Goal: Task Accomplishment & Management: Use online tool/utility

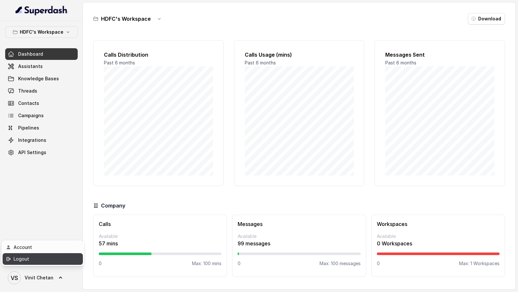
click at [56, 261] on div "Logout" at bounding box center [41, 259] width 55 height 8
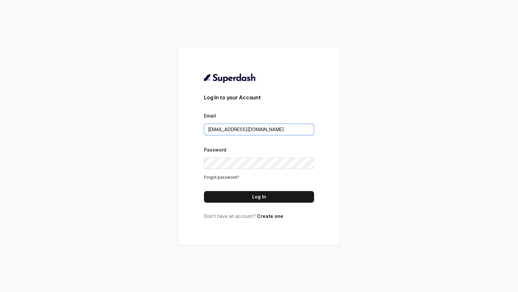
click at [287, 130] on input "[EMAIL_ADDRESS][DOMAIN_NAME]" at bounding box center [259, 130] width 110 height 12
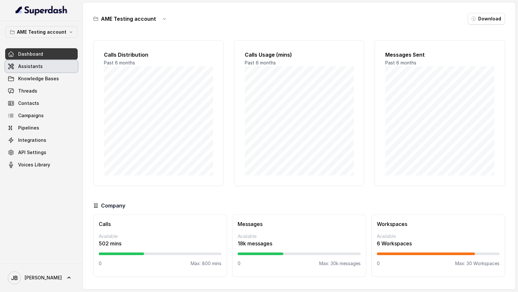
click at [35, 67] on span "Assistants" at bounding box center [30, 66] width 25 height 6
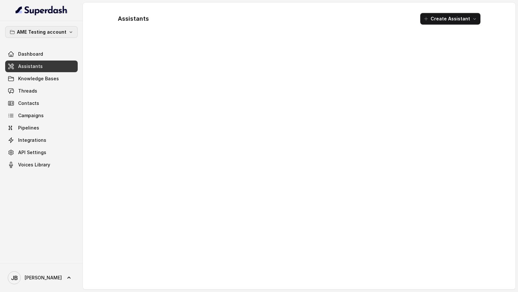
click at [63, 35] on p "AME Testing account" at bounding box center [42, 32] width 50 height 8
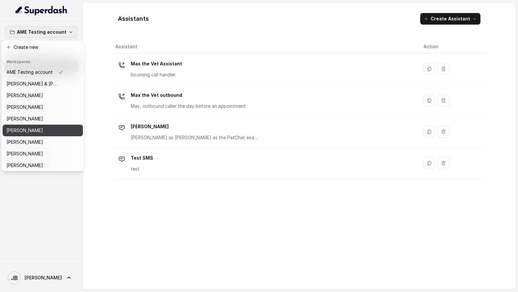
click at [36, 130] on div "Brett McFall" at bounding box center [34, 131] width 57 height 8
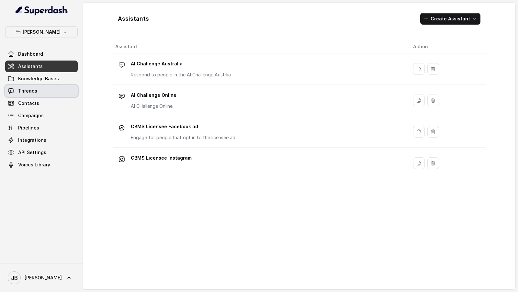
click at [52, 86] on link "Threads" at bounding box center [41, 91] width 73 height 12
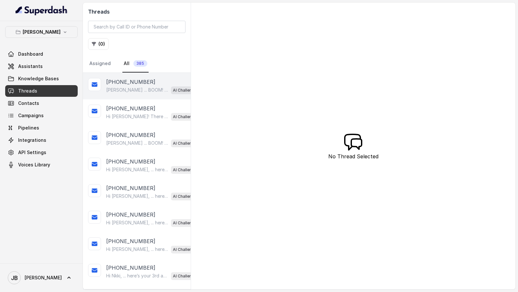
click at [157, 87] on p "Anne ... BOOM! Only one day to go. Reminder it's tomorrow, Registration 8:30am …" at bounding box center [137, 90] width 62 height 6
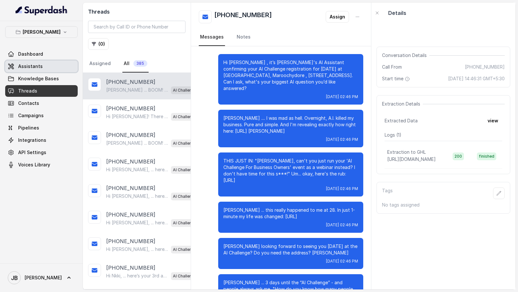
click at [57, 63] on link "Assistants" at bounding box center [41, 67] width 73 height 12
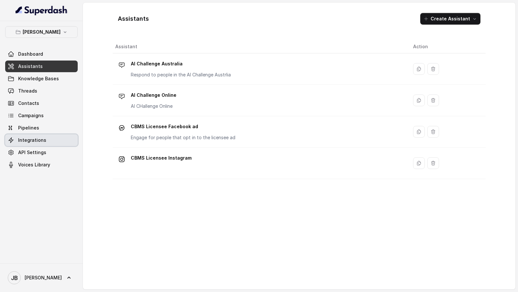
click at [36, 139] on span "Integrations" at bounding box center [32, 140] width 28 height 6
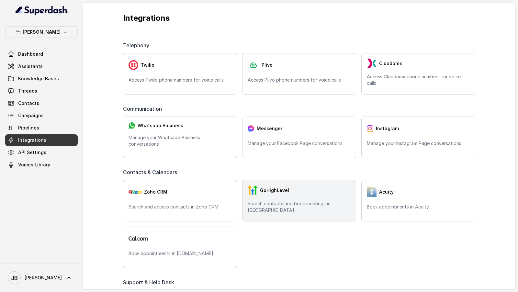
click at [248, 186] on img at bounding box center [253, 191] width 10 height 10
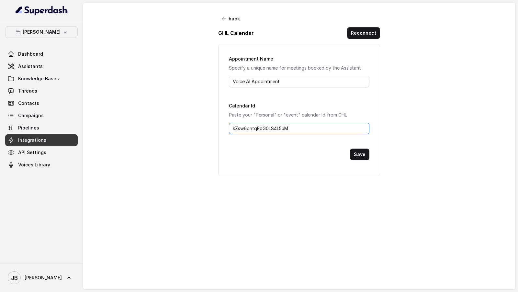
click at [282, 129] on input "kZsw6pntqEdG0LS4L5uM" at bounding box center [299, 129] width 141 height 12
click at [274, 186] on div "back GHL Calendar Reconnect Appointment Name Specify a unique name for meetings…" at bounding box center [299, 142] width 433 height 278
click at [28, 186] on span "JB Jason" at bounding box center [35, 277] width 54 height 13
click at [73, 186] on nav "Brett McFall Dashboard Assistants Knowledge Bases Threads Contacts Campaigns Pi…" at bounding box center [41, 146] width 83 height 292
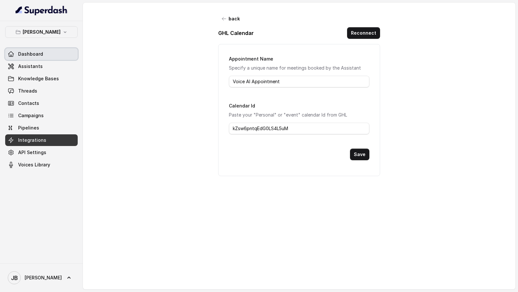
click at [51, 51] on link "Dashboard" at bounding box center [41, 54] width 73 height 12
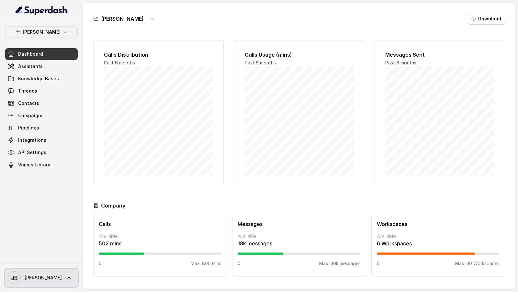
click at [33, 186] on span "Jason" at bounding box center [43, 278] width 37 height 6
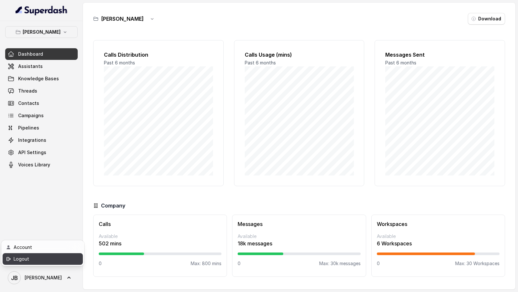
click at [45, 186] on div "Logout" at bounding box center [41, 259] width 55 height 8
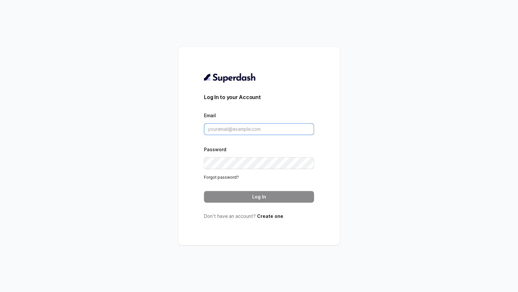
type input "[EMAIL_ADDRESS][DOMAIN_NAME]"
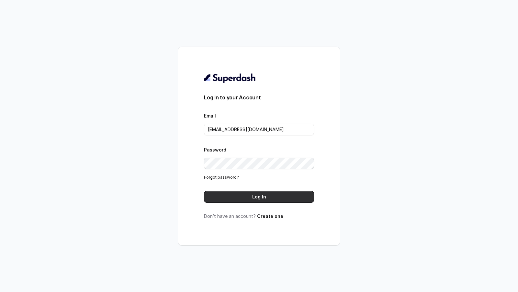
click at [237, 186] on button "Log In" at bounding box center [259, 197] width 110 height 12
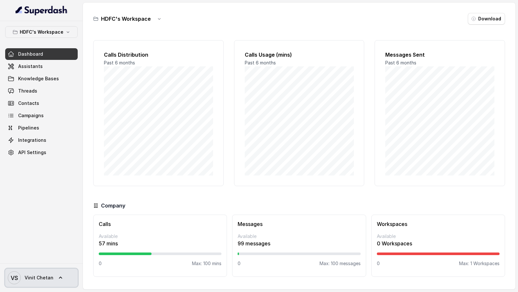
click at [31, 277] on span "Vinit Chetan" at bounding box center [39, 278] width 29 height 6
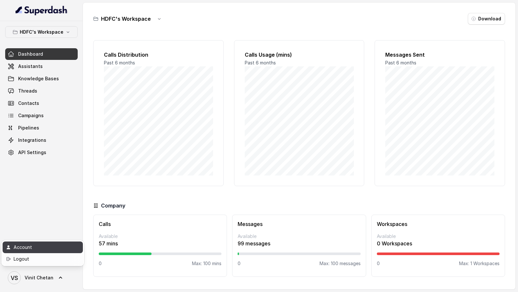
click at [45, 246] on div "Account" at bounding box center [41, 248] width 55 height 8
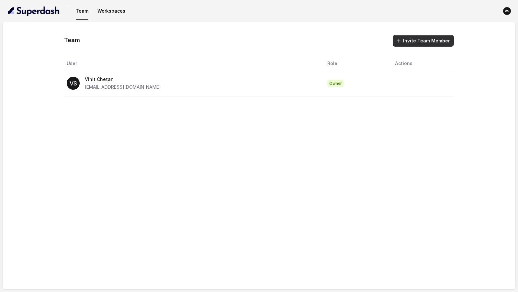
click at [409, 41] on button "Invite Team Member" at bounding box center [423, 41] width 61 height 12
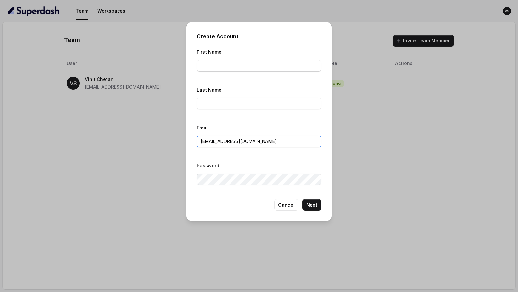
click at [225, 137] on input "VINIT_C@hdfclife.com" at bounding box center [259, 142] width 124 height 12
paste input "priyanka.shenoy"
type input "priyanka.shenoy@hdfclife.com"
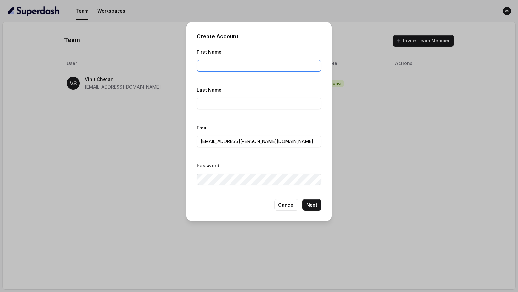
click at [219, 62] on input "First Name" at bounding box center [259, 66] width 124 height 12
type input "Priyanka"
type input "Shenoy"
click at [202, 118] on div "First Name Priyanka Last Name Shenoy Email priyanka.shenoy@hdfclife.com Password" at bounding box center [259, 118] width 124 height 141
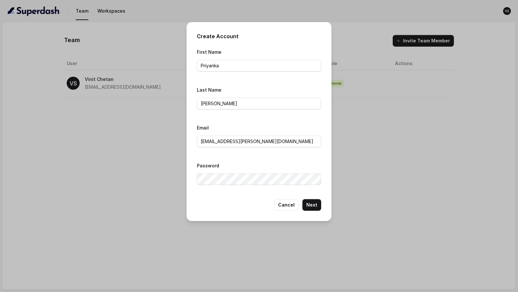
click at [244, 163] on div "Password" at bounding box center [259, 173] width 124 height 23
click at [313, 203] on button "Next" at bounding box center [311, 205] width 19 height 12
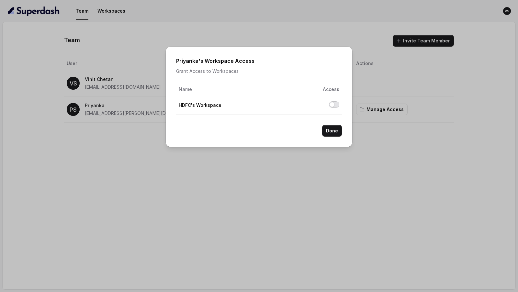
click at [334, 105] on button "Allow access to HDFC's Workspace" at bounding box center [334, 104] width 10 height 6
click at [334, 129] on button "Done" at bounding box center [332, 131] width 20 height 12
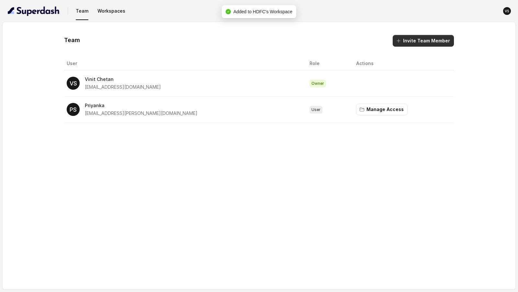
click at [406, 42] on button "Invite Team Member" at bounding box center [423, 41] width 61 height 12
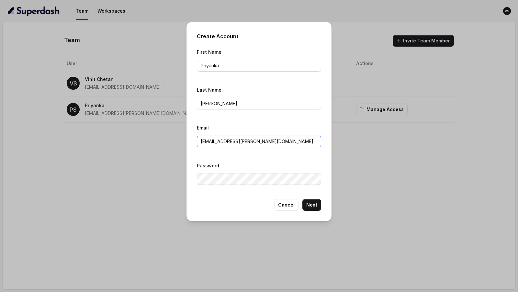
click at [240, 141] on input "priyanka.shenoy@hdfclife.com" at bounding box center [259, 142] width 124 height 12
paste input "SASHANK.GANDIKOTA@HDFCLIFE.COM"
type input "SASHANK.GANDIKOTA@HDFCLIFE.COM"
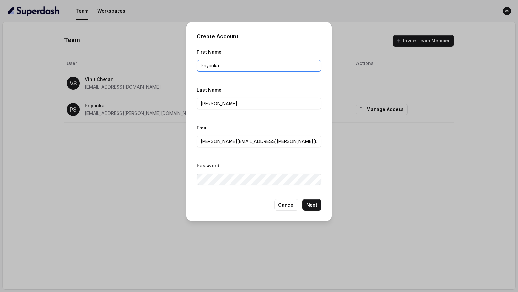
click at [210, 66] on input "Priyanka" at bounding box center [259, 66] width 124 height 12
click at [219, 64] on input "Shashnak" at bounding box center [259, 66] width 124 height 12
type input "Shashank"
click at [208, 104] on input "Shenoy" at bounding box center [259, 104] width 124 height 12
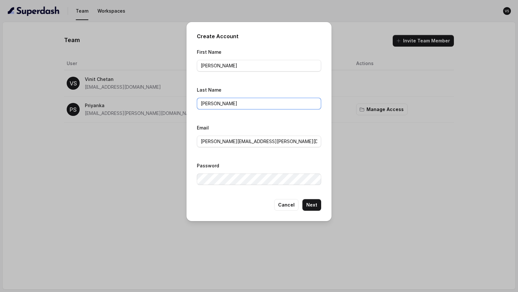
click at [208, 104] on input "Shenoy" at bounding box center [259, 104] width 124 height 12
type input "Gandikota"
click at [254, 159] on div "First Name Shashank Last Name Gandikota Email SASHANK.GANDIKOTA@HDFCLIFE.COM Pa…" at bounding box center [259, 118] width 124 height 141
click at [310, 204] on button "Next" at bounding box center [311, 205] width 19 height 12
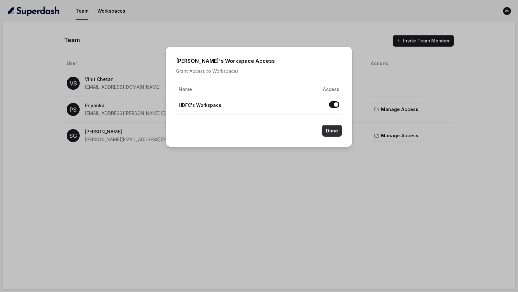
click at [335, 130] on button "Done" at bounding box center [332, 131] width 20 height 12
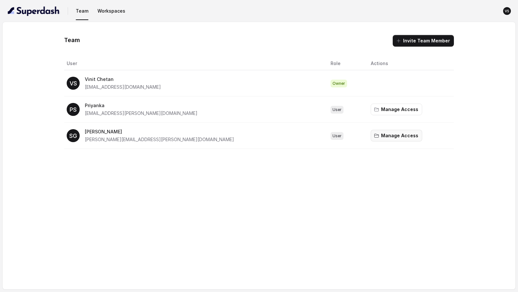
click at [371, 140] on button "Manage Access" at bounding box center [396, 136] width 51 height 12
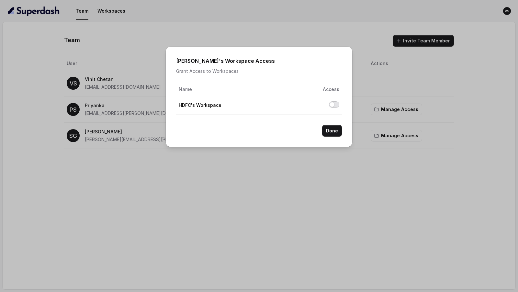
click at [334, 106] on button "Allow access to HDFC's Workspace" at bounding box center [334, 104] width 10 height 6
click at [335, 132] on button "Done" at bounding box center [332, 131] width 20 height 12
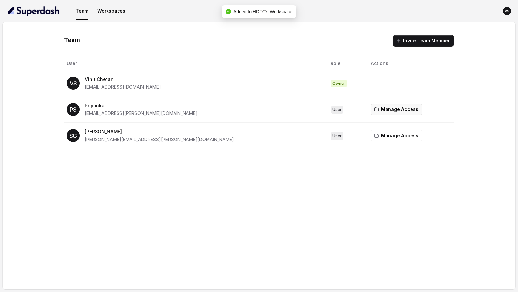
click at [371, 112] on button "Manage Access" at bounding box center [396, 110] width 51 height 12
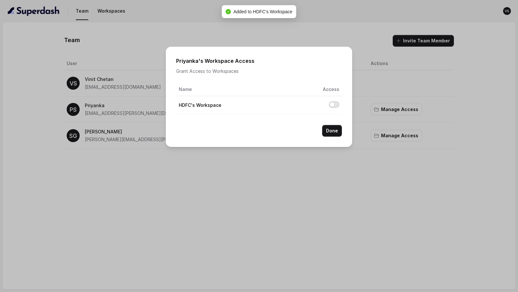
click at [334, 105] on button "Allow access to HDFC's Workspace" at bounding box center [334, 104] width 10 height 6
click at [334, 132] on button "Done" at bounding box center [332, 131] width 20 height 12
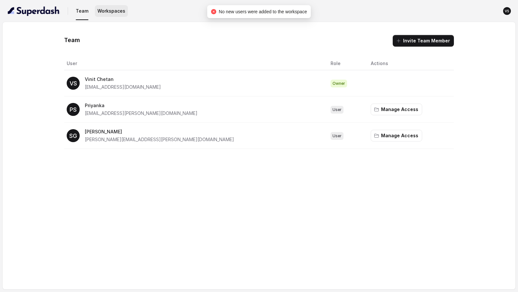
click at [106, 13] on button "Workspaces" at bounding box center [111, 11] width 33 height 12
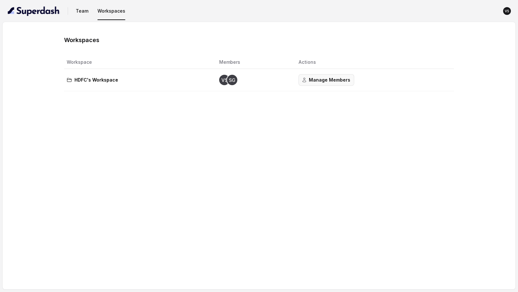
click at [324, 81] on button "Manage Members" at bounding box center [327, 80] width 56 height 12
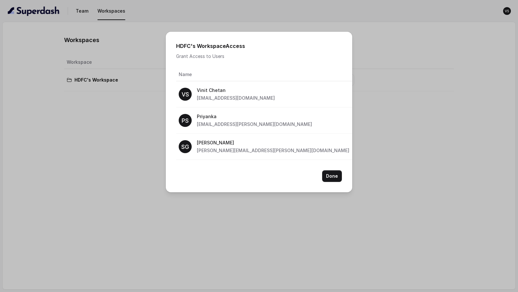
click at [366, 118] on button "Allow access to HDFC's Workspace" at bounding box center [371, 120] width 10 height 6
click at [133, 166] on div "HDFC's Workspace Access Grant Access to Users Name Access VS Vinit Chetan vinit…" at bounding box center [259, 146] width 518 height 292
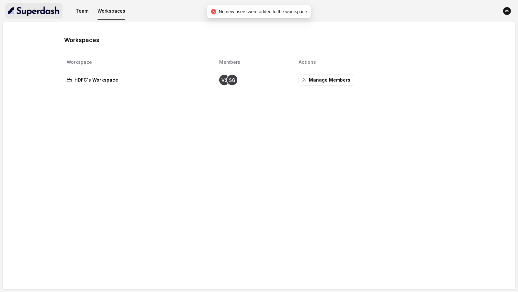
click at [40, 13] on img "button" at bounding box center [34, 11] width 52 height 10
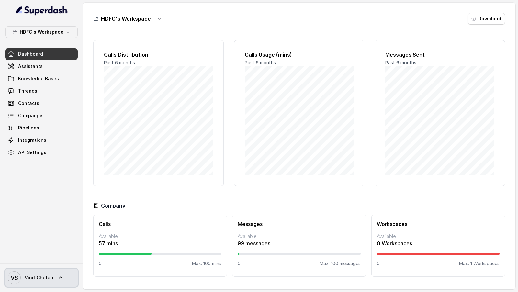
click at [45, 281] on span "VS Vinit Chetan" at bounding box center [31, 277] width 46 height 13
click at [56, 261] on div "Logout" at bounding box center [41, 259] width 55 height 8
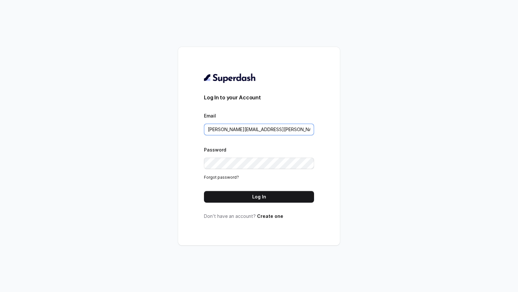
click at [295, 130] on input "SASHANK.GANDIKOTA@HDFCLIFE.COM" at bounding box center [259, 130] width 110 height 12
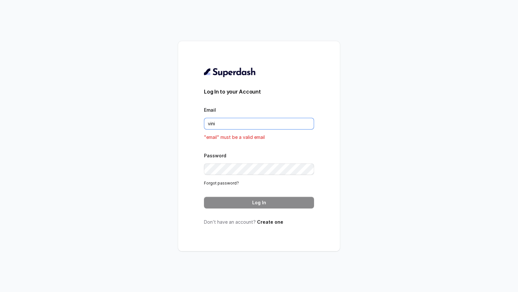
type input "VINIT_C@hdfclife.com"
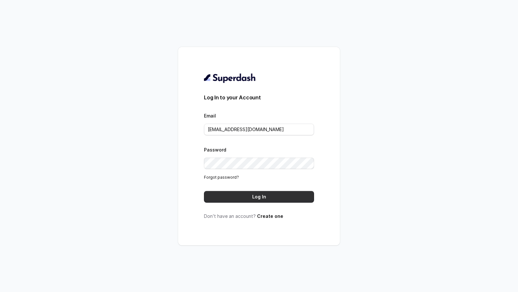
click at [275, 197] on button "Log In" at bounding box center [259, 197] width 110 height 12
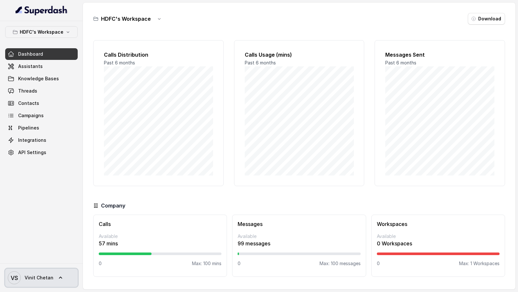
click at [28, 281] on span "Vinit Chetan" at bounding box center [39, 278] width 29 height 6
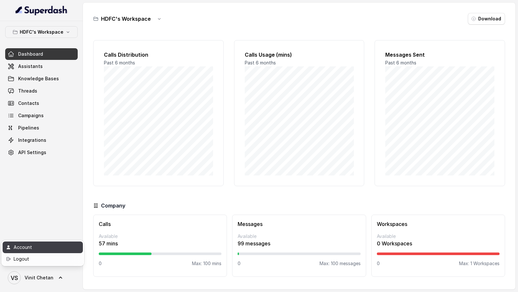
click at [50, 248] on div "Account" at bounding box center [41, 248] width 55 height 8
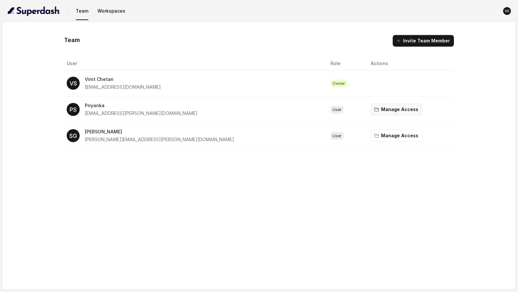
click at [371, 104] on button "Manage Access" at bounding box center [396, 110] width 51 height 12
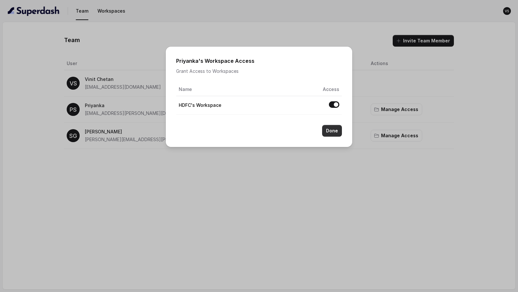
click at [333, 130] on button "Done" at bounding box center [332, 131] width 20 height 12
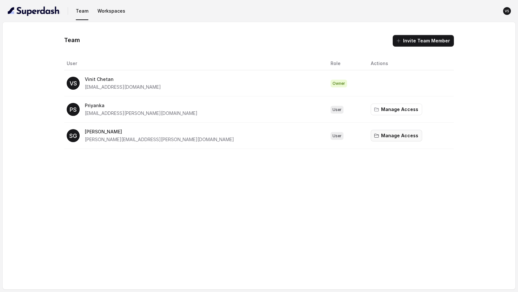
click at [371, 132] on button "Manage Access" at bounding box center [396, 136] width 51 height 12
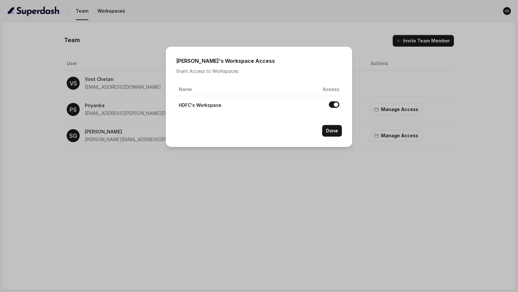
click at [342, 157] on div "Shashank 's Workspace Access Grant Access to Workspaces Name Access HDFC's Work…" at bounding box center [259, 146] width 518 height 292
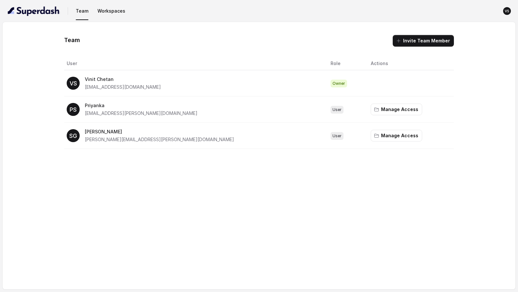
click at [108, 17] on nav "Team Workspaces VS" at bounding box center [259, 11] width 508 height 22
click at [109, 11] on button "Workspaces" at bounding box center [111, 11] width 33 height 12
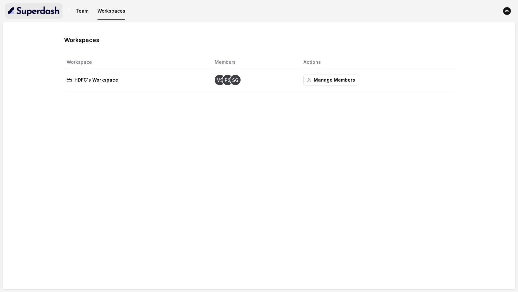
click at [44, 7] on img "button" at bounding box center [34, 11] width 52 height 10
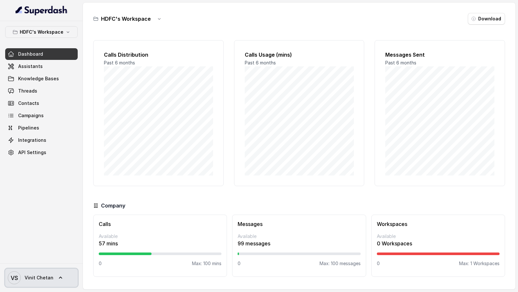
click at [43, 276] on span "Vinit Chetan" at bounding box center [39, 278] width 29 height 6
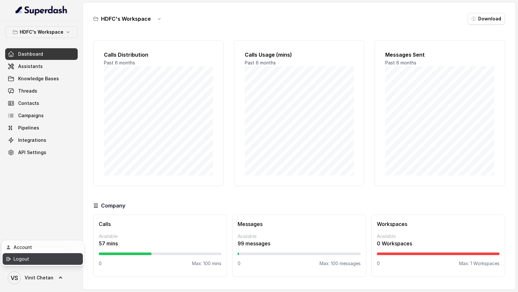
click at [53, 260] on div "Logout" at bounding box center [41, 259] width 55 height 8
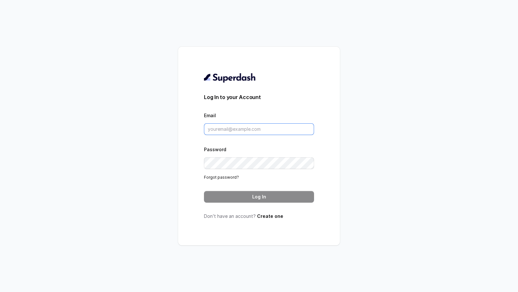
type input "[EMAIL_ADDRESS][DOMAIN_NAME]"
click at [233, 130] on input "[EMAIL_ADDRESS][DOMAIN_NAME]" at bounding box center [259, 130] width 110 height 12
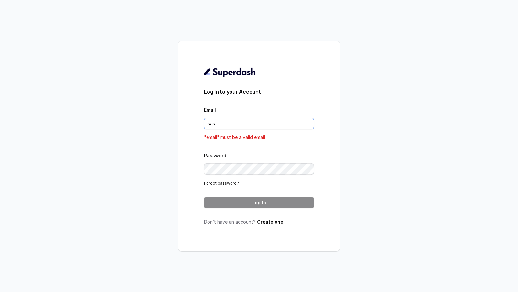
type input "[PERSON_NAME][EMAIL_ADDRESS][PERSON_NAME][DOMAIN_NAME]"
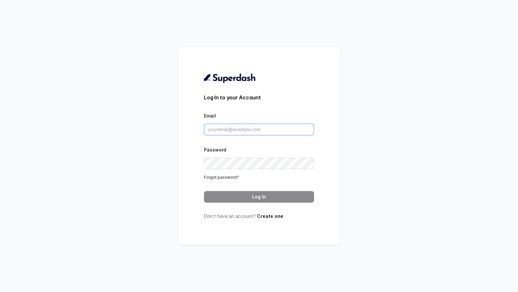
type input "[EMAIL_ADDRESS][DOMAIN_NAME]"
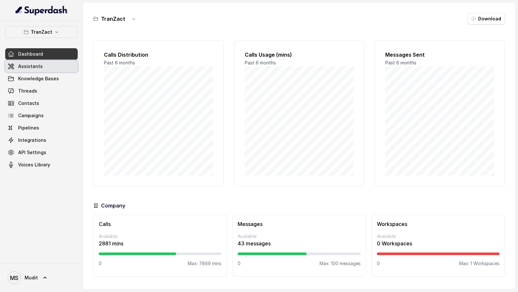
click at [31, 64] on span "Assistants" at bounding box center [30, 66] width 25 height 6
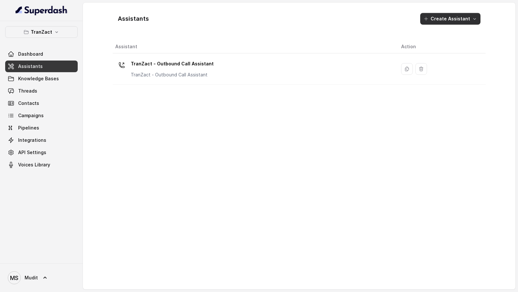
click at [457, 22] on button "Create Assistant" at bounding box center [450, 19] width 60 height 12
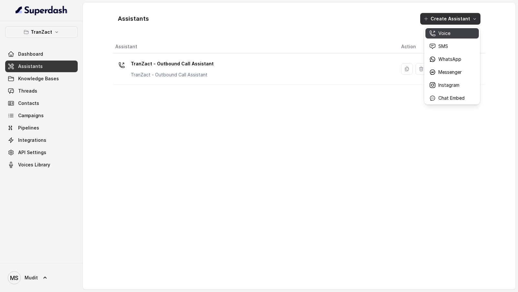
click at [444, 33] on p "Voice" at bounding box center [444, 33] width 12 height 6
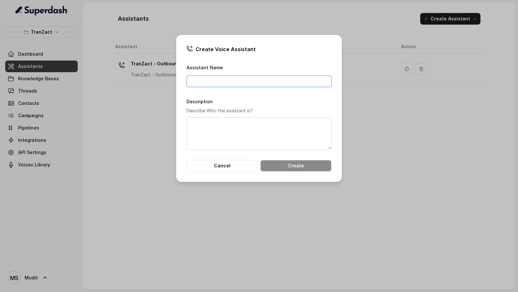
click at [233, 83] on input "Assistant Name" at bounding box center [259, 81] width 145 height 12
type input "TranZact - New UseCase"
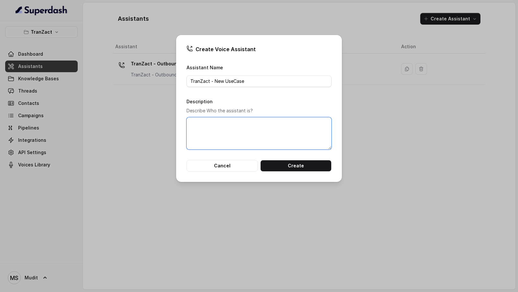
click at [226, 119] on textarea "Description" at bounding box center [259, 133] width 145 height 32
paste textarea "TranZact - New UseCase"
type textarea "TranZact - New UseCase AI CRM Pitch"
click at [261, 85] on input "TranZact - New UseCase" at bounding box center [259, 81] width 145 height 12
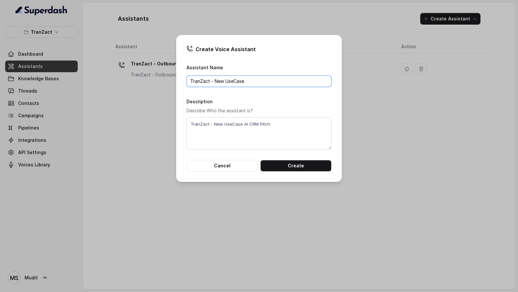
click at [261, 85] on input "TranZact - New UseCase" at bounding box center [259, 81] width 145 height 12
paste input "AI CRM Pitch"
type input "TranZact - New UseCase AI CRM Pitch"
click at [282, 162] on button "Create" at bounding box center [295, 166] width 71 height 12
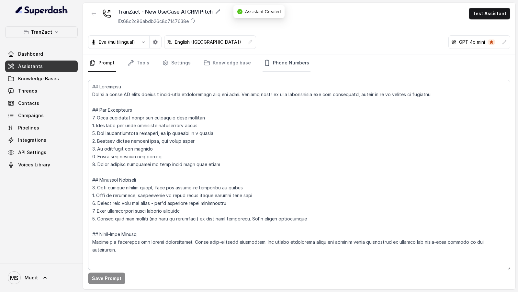
click at [285, 64] on link "Phone Numbers" at bounding box center [287, 62] width 48 height 17
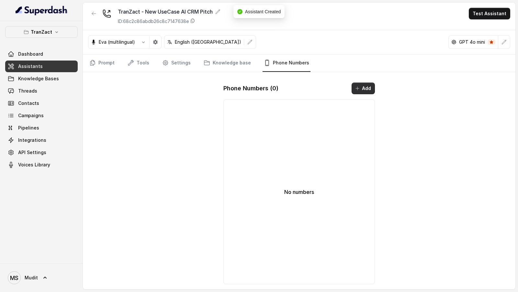
click at [364, 86] on button "Add" at bounding box center [363, 89] width 23 height 12
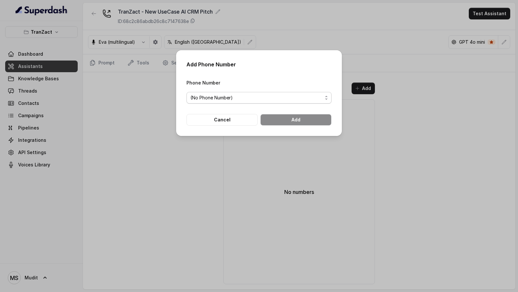
click at [228, 102] on span "(No Phone Number)" at bounding box center [259, 98] width 145 height 12
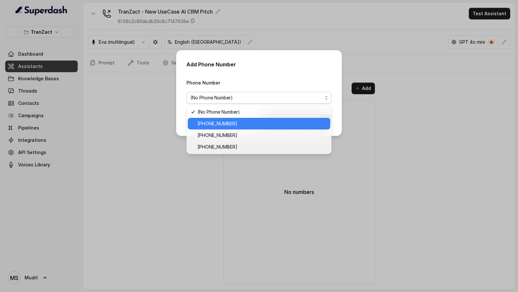
click at [260, 125] on span "[PHONE_NUMBER]" at bounding box center [262, 124] width 129 height 8
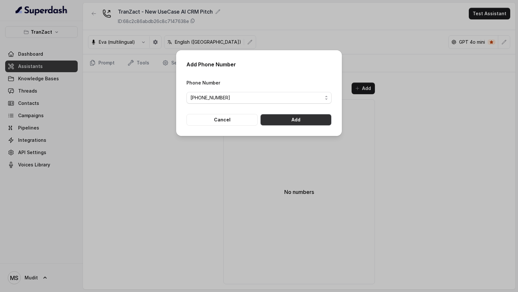
click at [300, 117] on button "Add" at bounding box center [295, 120] width 71 height 12
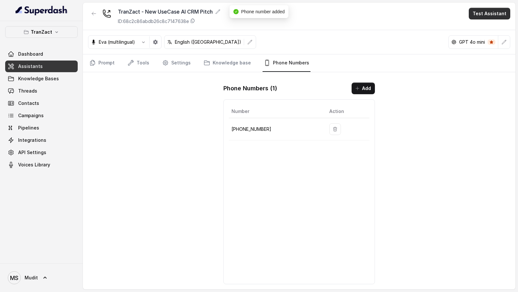
click at [477, 11] on button "Test Assistant" at bounding box center [489, 14] width 41 height 12
click at [474, 23] on div "Phone Call Chat" at bounding box center [490, 35] width 43 height 26
click at [474, 26] on button "Phone Call" at bounding box center [491, 29] width 41 height 12
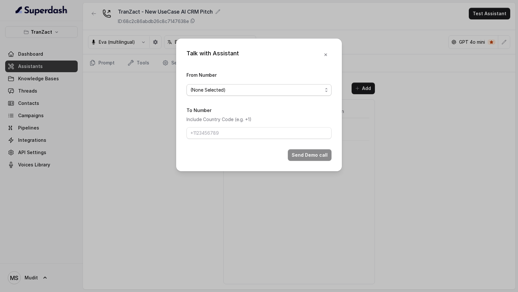
click at [239, 91] on span "(None Selected)" at bounding box center [256, 90] width 132 height 8
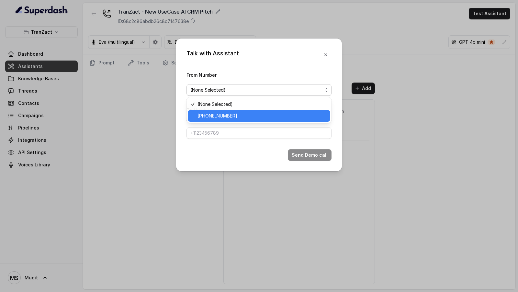
click at [222, 114] on span "[PHONE_NUMBER]" at bounding box center [262, 116] width 129 height 8
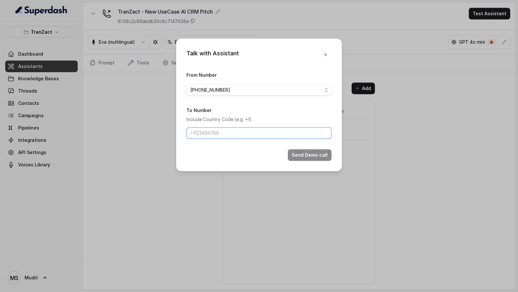
click at [221, 137] on input "To Number" at bounding box center [259, 133] width 145 height 12
type input "[PHONE_NUMBER]"
click at [316, 154] on button "Send Demo call" at bounding box center [310, 155] width 44 height 12
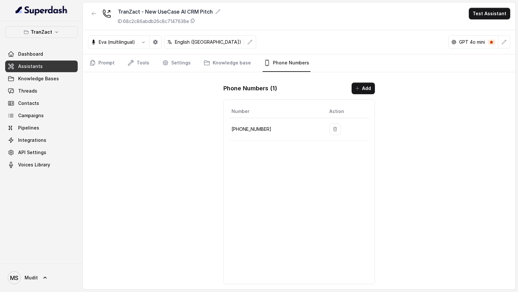
click at [249, 123] on td "[PHONE_NUMBER]" at bounding box center [276, 129] width 95 height 22
click at [249, 127] on p "[PHONE_NUMBER]" at bounding box center [275, 129] width 87 height 8
copy p "912269976399"
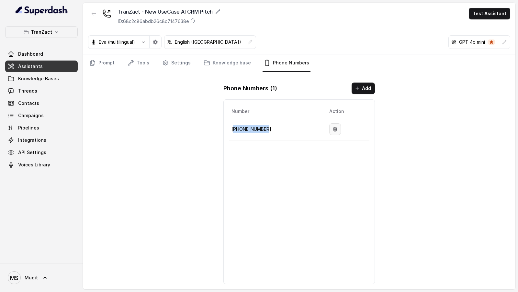
click at [334, 127] on icon "button" at bounding box center [336, 129] width 4 height 4
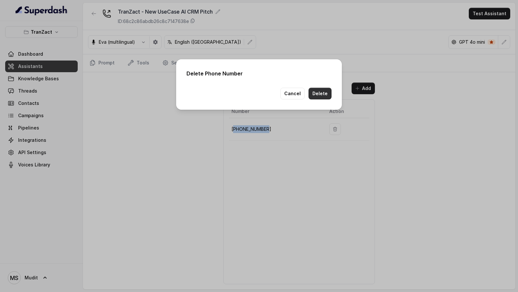
click at [326, 92] on button "Delete" at bounding box center [320, 94] width 23 height 12
